Goal: Transaction & Acquisition: Purchase product/service

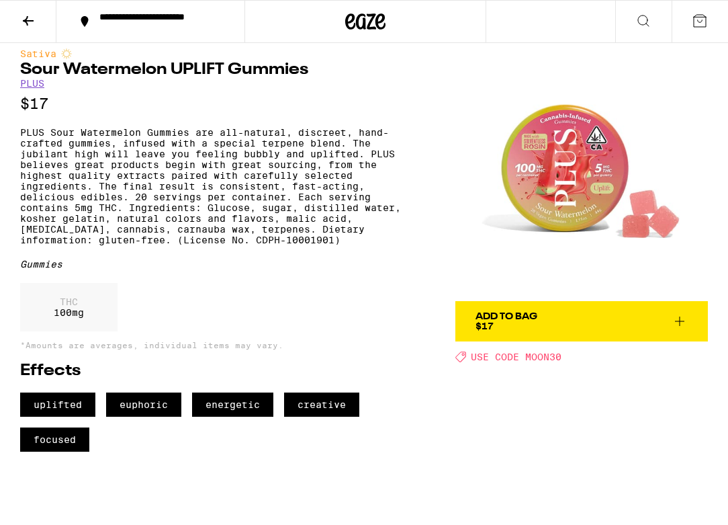
scroll to position [15, 0]
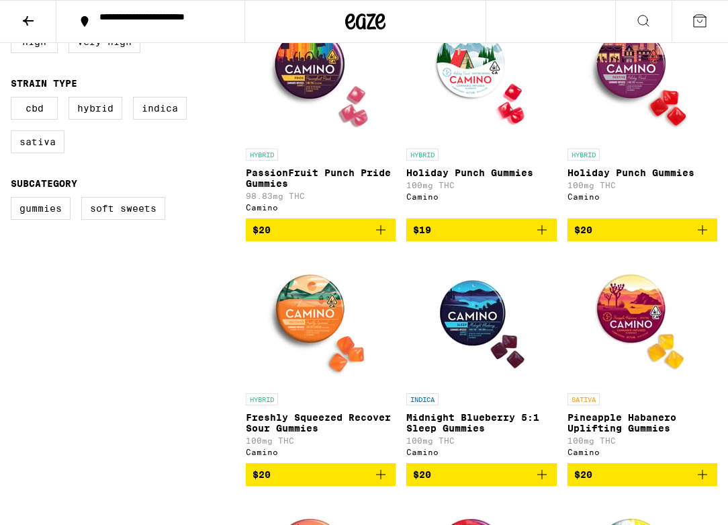
scroll to position [385, 0]
